Goal: Information Seeking & Learning: Learn about a topic

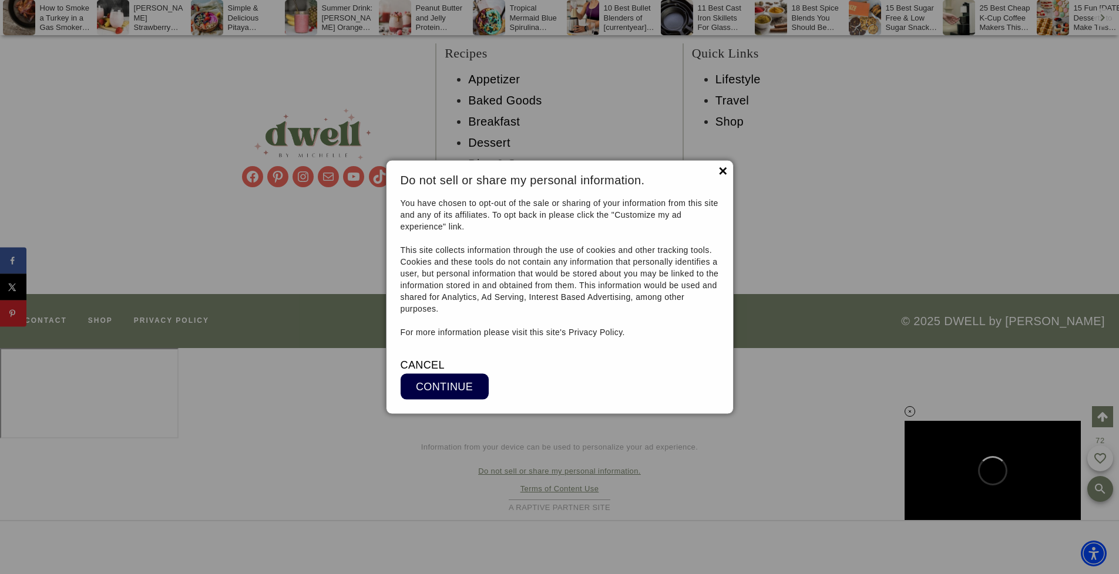
scroll to position [15581, 0]
